Goal: Find specific page/section

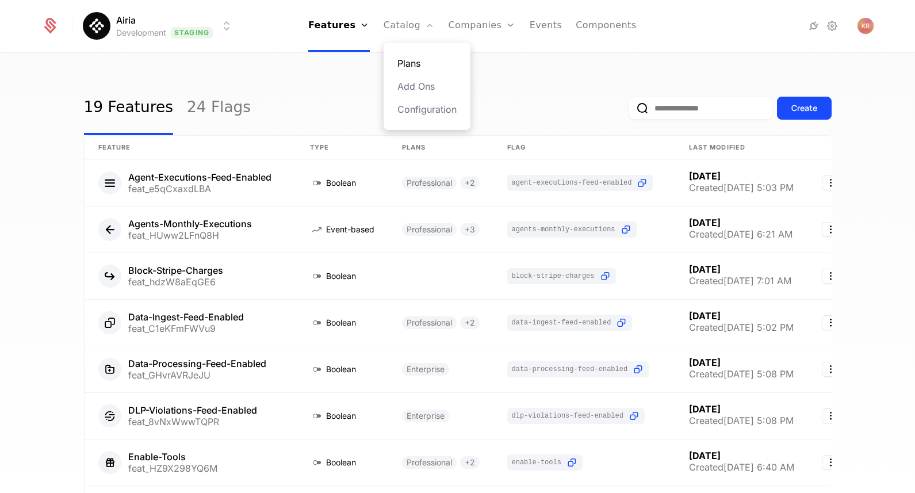
click at [430, 66] on link "Plans" at bounding box center [427, 63] width 59 height 14
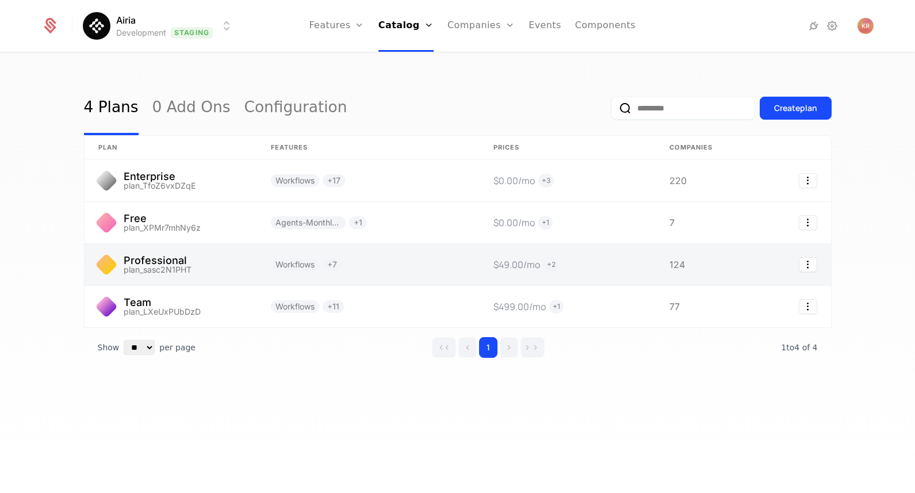
click at [167, 260] on link at bounding box center [171, 264] width 173 height 41
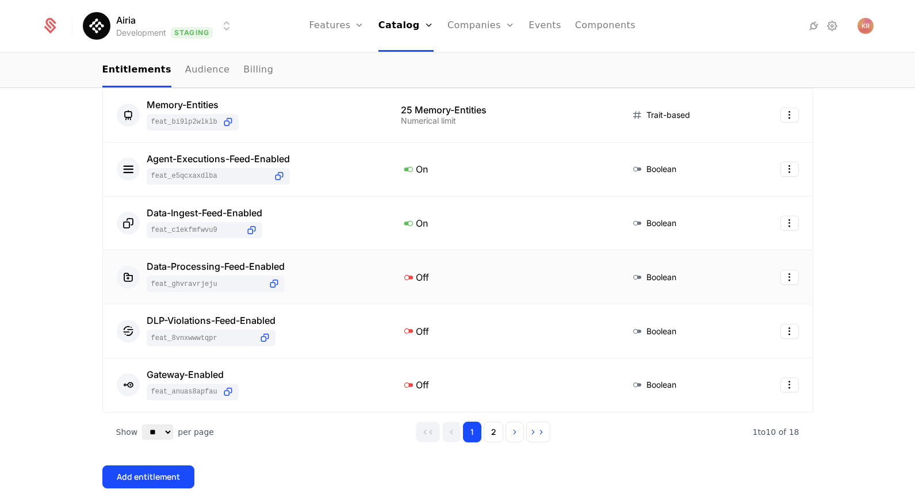
scroll to position [430, 0]
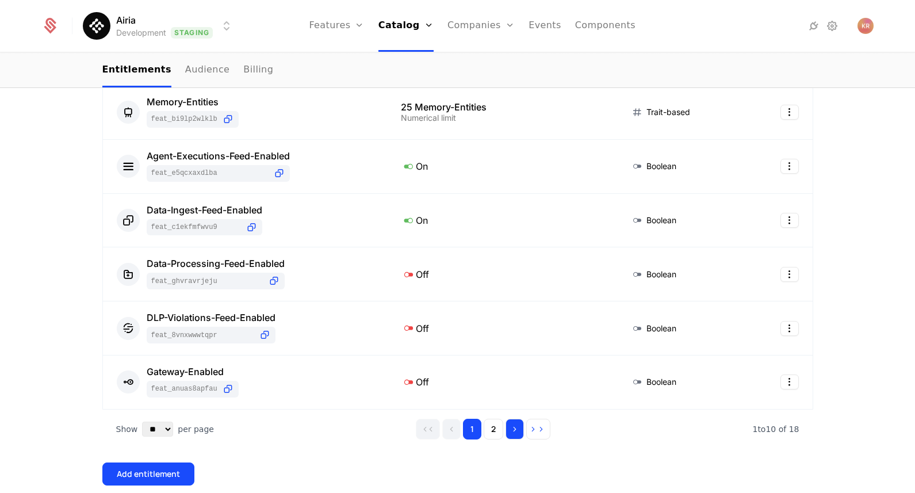
click at [512, 434] on button "Go to next page" at bounding box center [515, 429] width 18 height 21
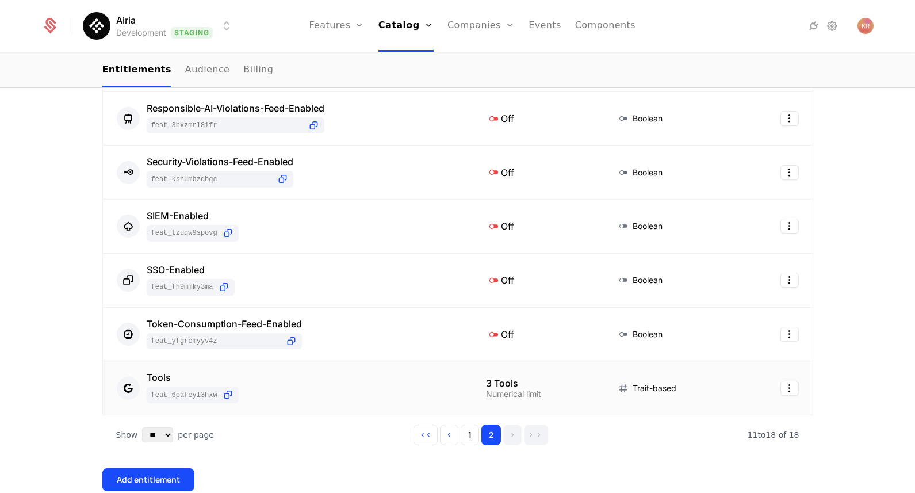
scroll to position [314, 0]
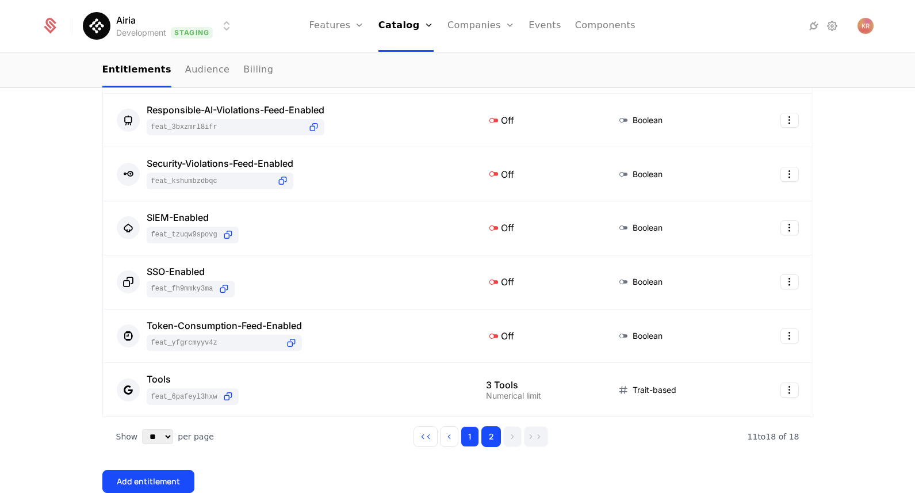
click at [475, 441] on button "1" at bounding box center [470, 436] width 18 height 21
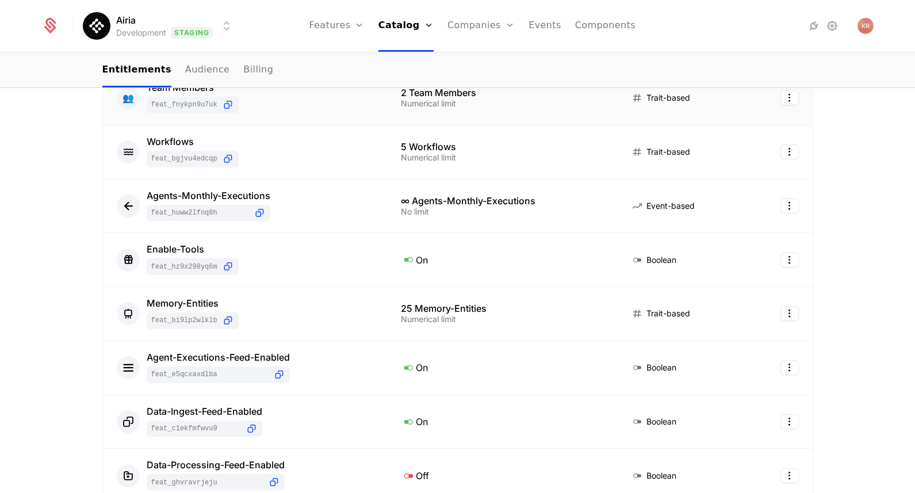
scroll to position [300, 0]
